Goal: Communication & Community: Participate in discussion

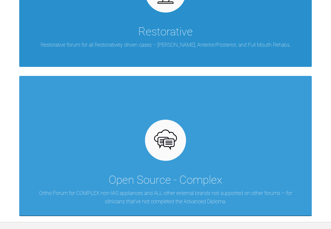
scroll to position [517, 0]
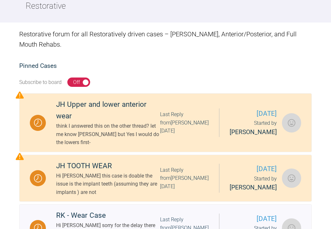
scroll to position [26, 0]
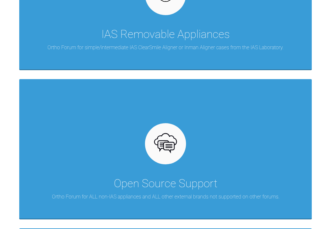
scroll to position [199, 0]
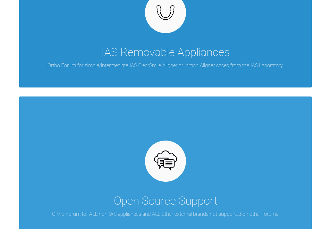
click at [127, 58] on div "IAS Removable Appliances" at bounding box center [166, 52] width 128 height 18
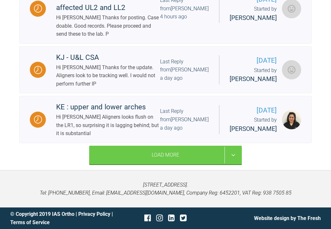
scroll to position [589, 0]
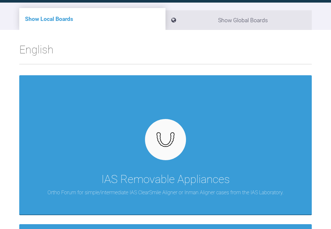
scroll to position [569, 0]
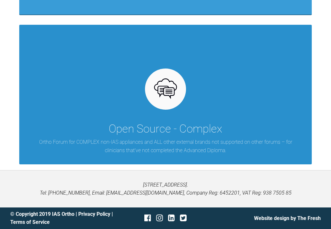
click at [120, 146] on p "Ortho Forum for COMPLEX non-IAS appliances and ALL other external brands not su…" at bounding box center [166, 146] width 274 height 16
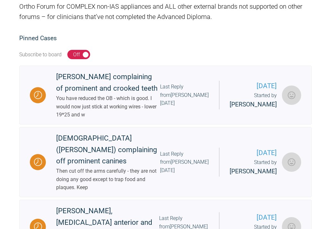
scroll to position [101, 0]
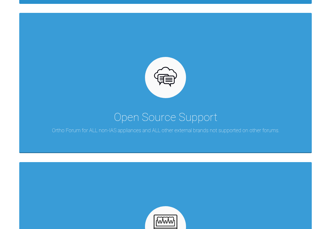
scroll to position [7, 0]
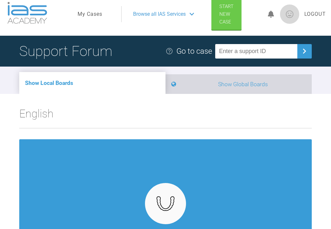
click at [206, 92] on li "Show Global Boards" at bounding box center [239, 84] width 146 height 20
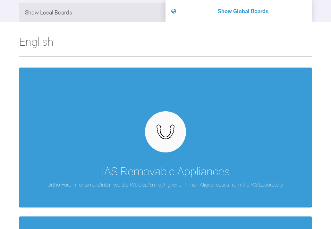
scroll to position [70, 0]
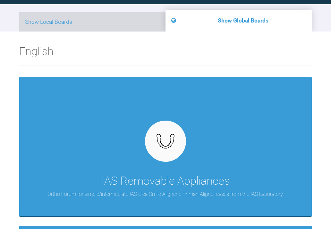
click at [145, 22] on li "Show Local Boards" at bounding box center [92, 22] width 146 height 20
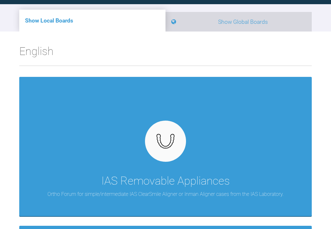
click at [200, 30] on li "Show Global Boards" at bounding box center [239, 22] width 146 height 20
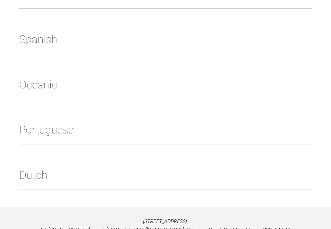
scroll to position [3149, 0]
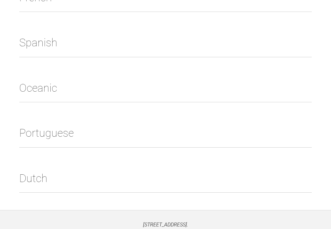
click at [79, 135] on h2 "Portuguese" at bounding box center [165, 135] width 293 height 23
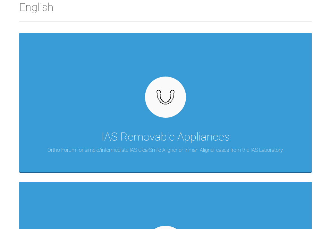
scroll to position [0, 0]
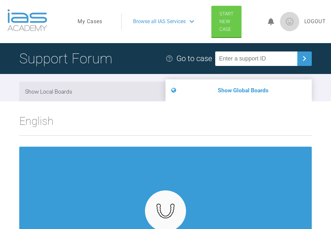
click at [152, 21] on span "Browse all IAS Services" at bounding box center [159, 21] width 53 height 8
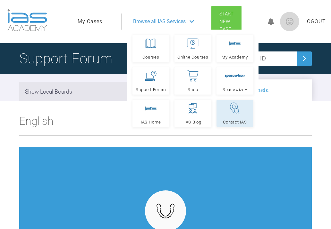
click at [237, 111] on icon at bounding box center [235, 108] width 12 height 13
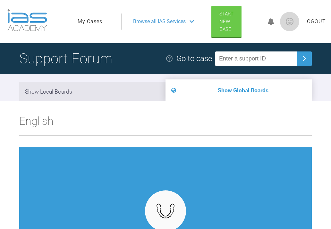
click at [317, 23] on span "Logout" at bounding box center [316, 21] width 22 height 8
